Goal: Navigation & Orientation: Find specific page/section

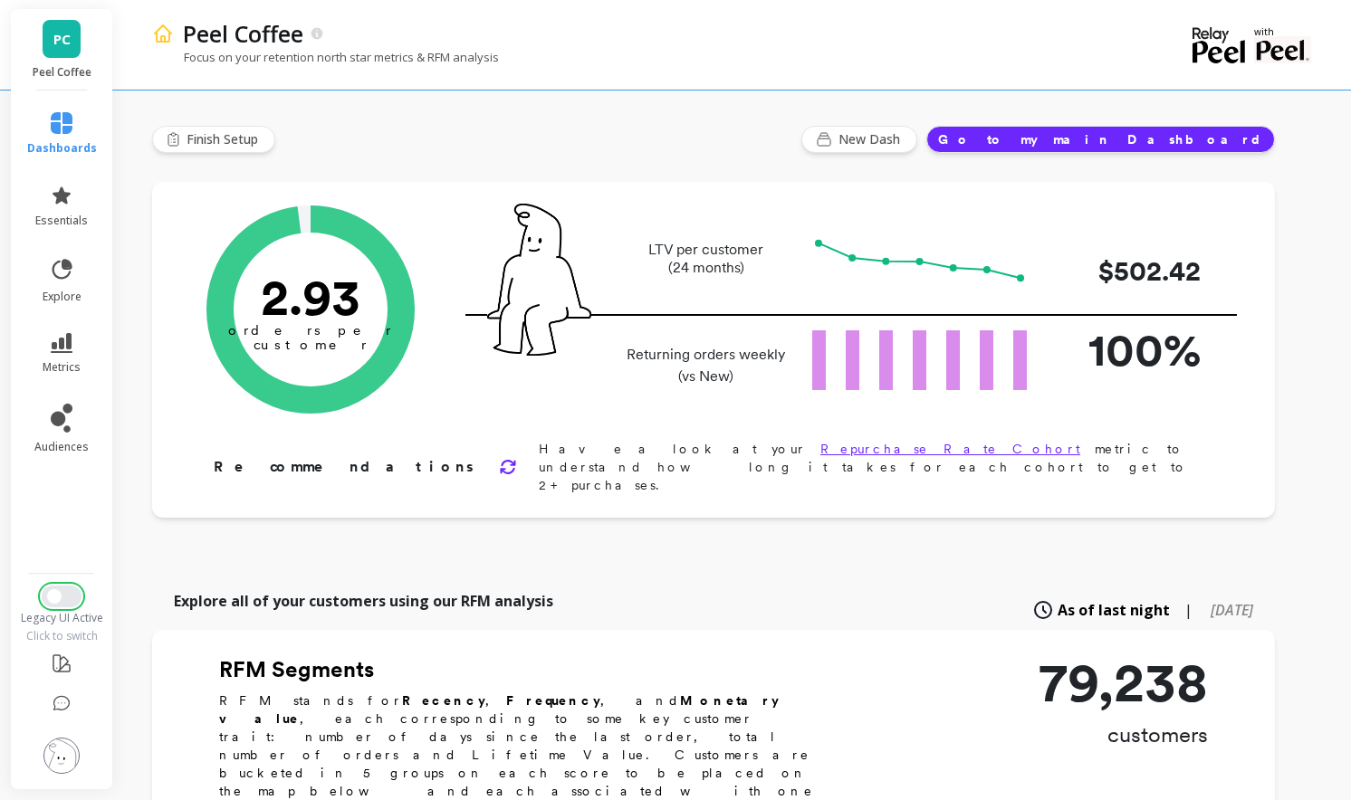
click at [61, 604] on button "Switch to New UI" at bounding box center [62, 597] width 40 height 22
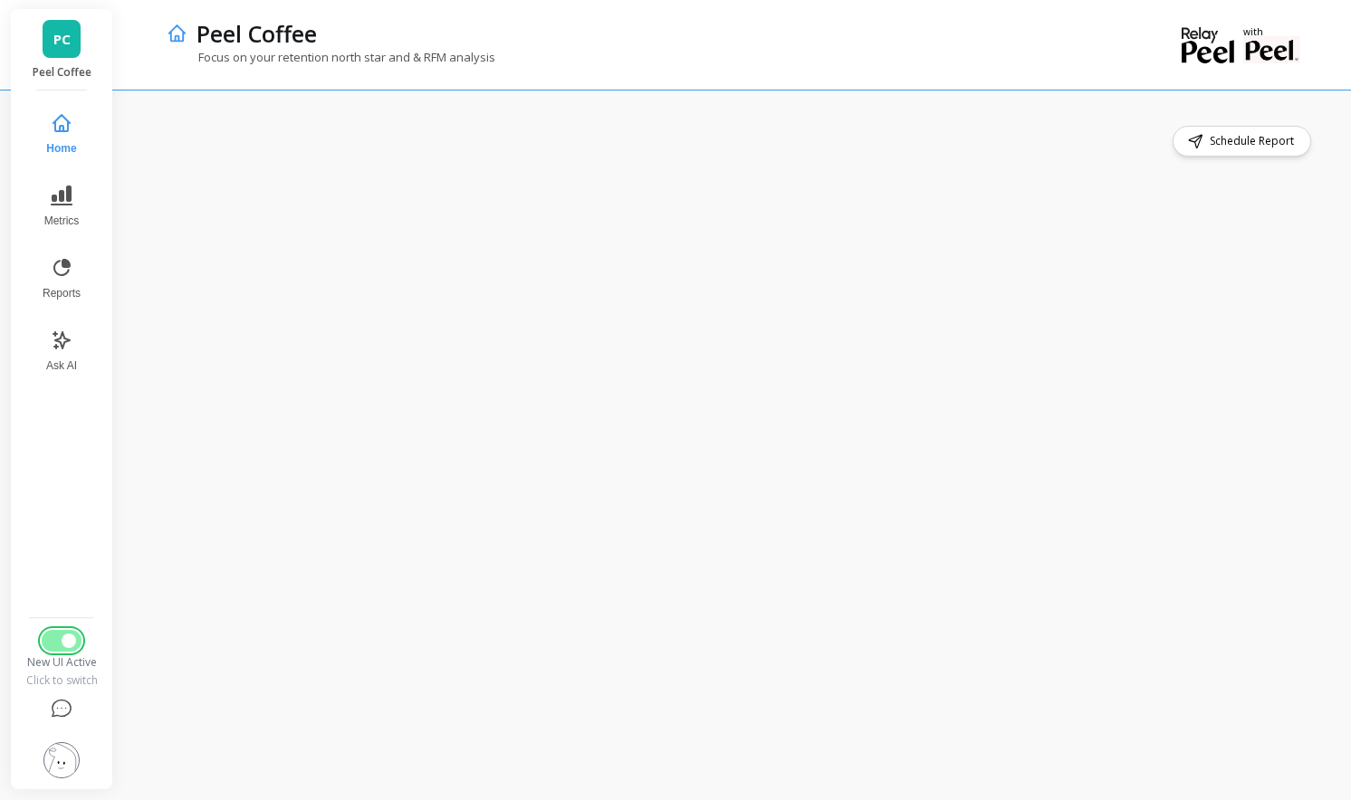
click at [66, 642] on span "Switch to Legacy UI" at bounding box center [69, 641] width 14 height 14
